Goal: Task Accomplishment & Management: Use online tool/utility

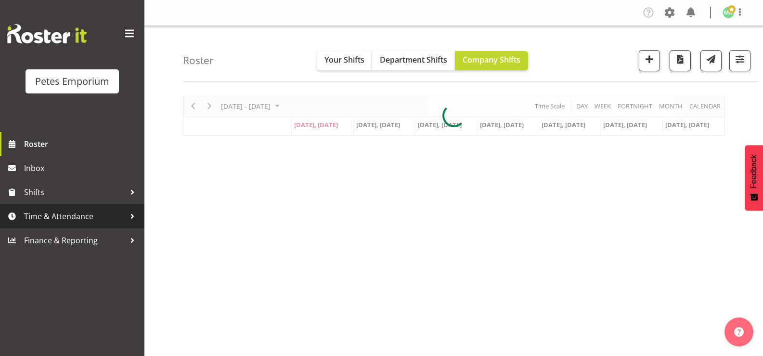
click at [106, 218] on span "Time & Attendance" at bounding box center [74, 216] width 101 height 14
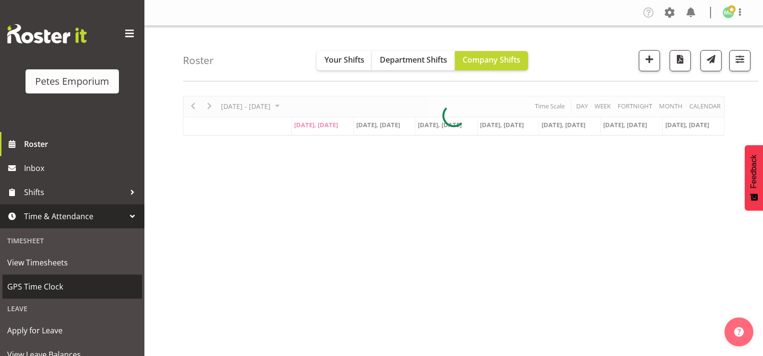
click at [97, 281] on span "GPS Time Clock" at bounding box center [72, 286] width 130 height 14
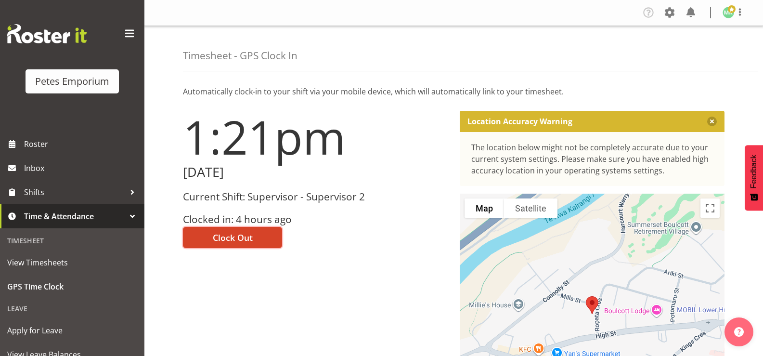
click at [233, 232] on span "Clock Out" at bounding box center [233, 237] width 40 height 13
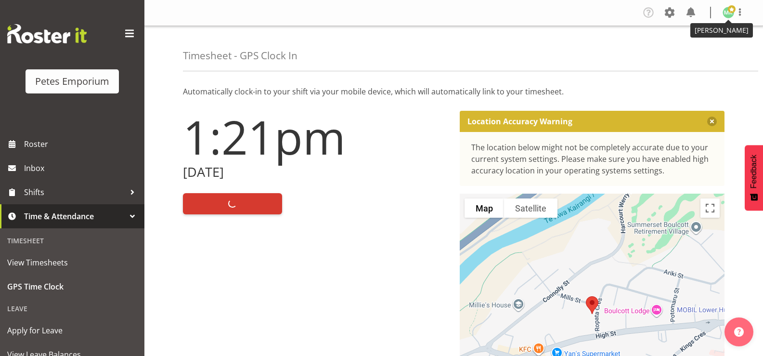
drag, startPoint x: 728, startPoint y: 10, endPoint x: 710, endPoint y: 45, distance: 40.0
click at [729, 10] on span at bounding box center [732, 9] width 8 height 8
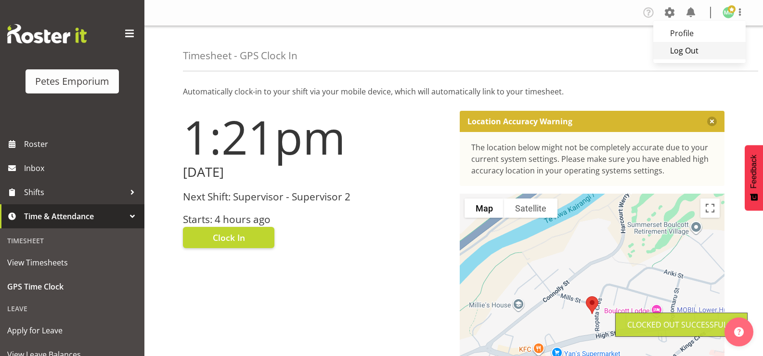
click at [707, 49] on link "Log Out" at bounding box center [699, 50] width 92 height 17
